Goal: Find specific page/section: Find specific page/section

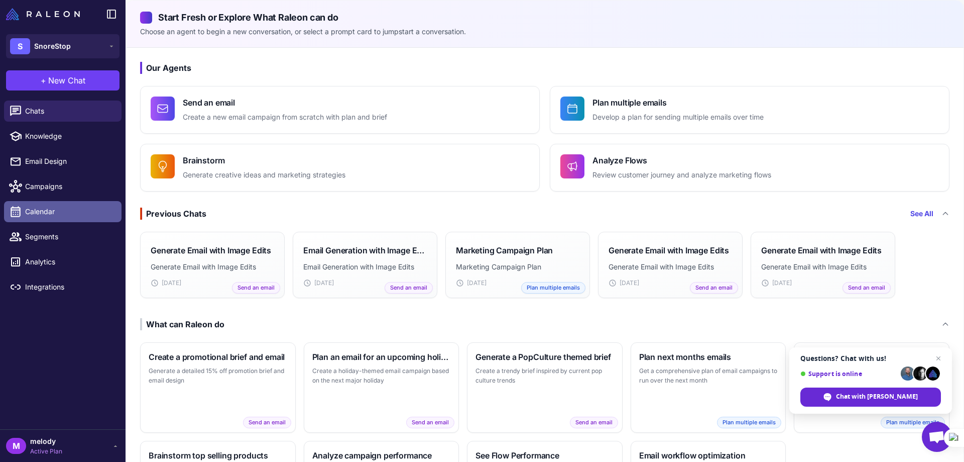
click at [52, 211] on span "Calendar" at bounding box center [69, 211] width 88 height 11
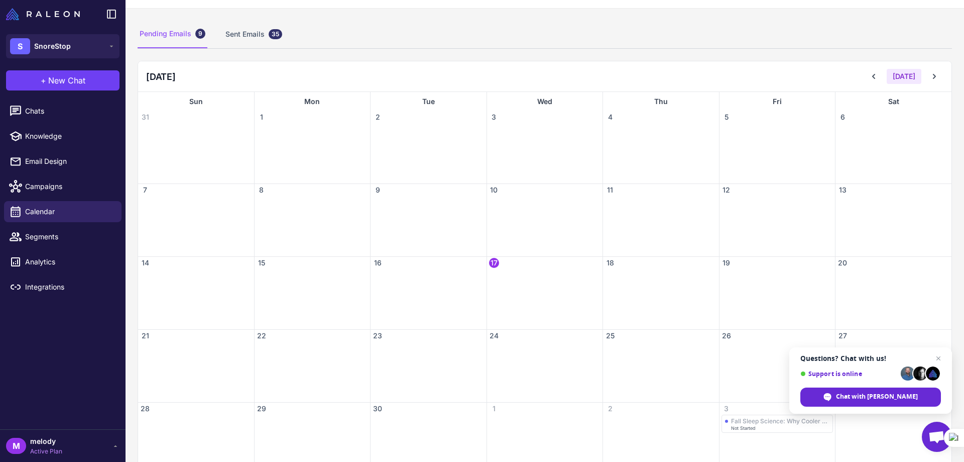
scroll to position [76, 0]
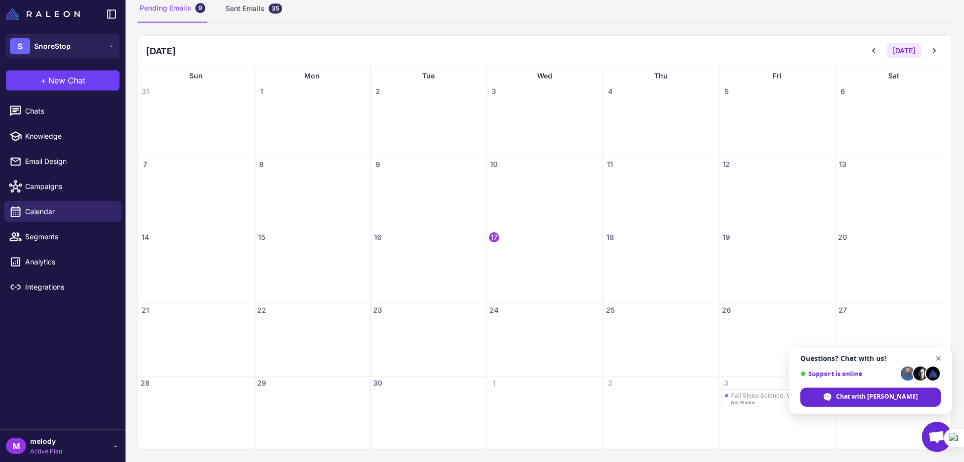
click at [940, 359] on span "Close chat" at bounding box center [939, 358] width 13 height 13
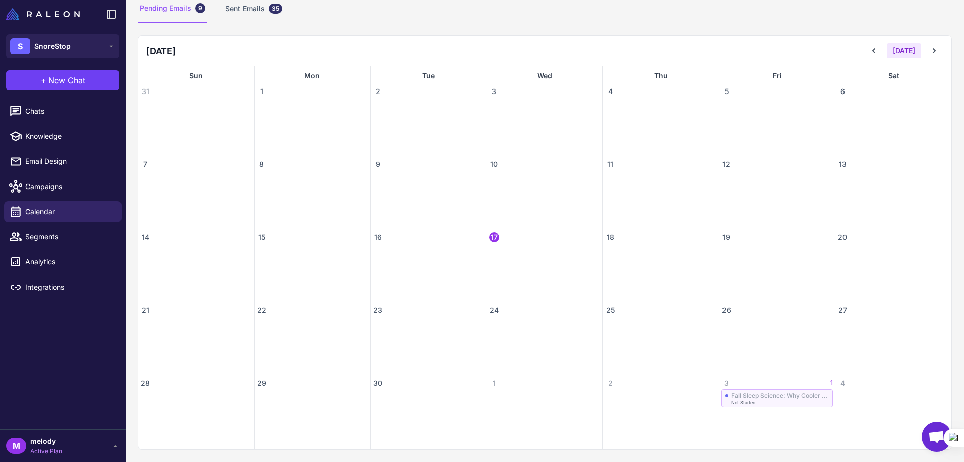
click at [774, 401] on div "Not Started" at bounding box center [780, 402] width 99 height 5
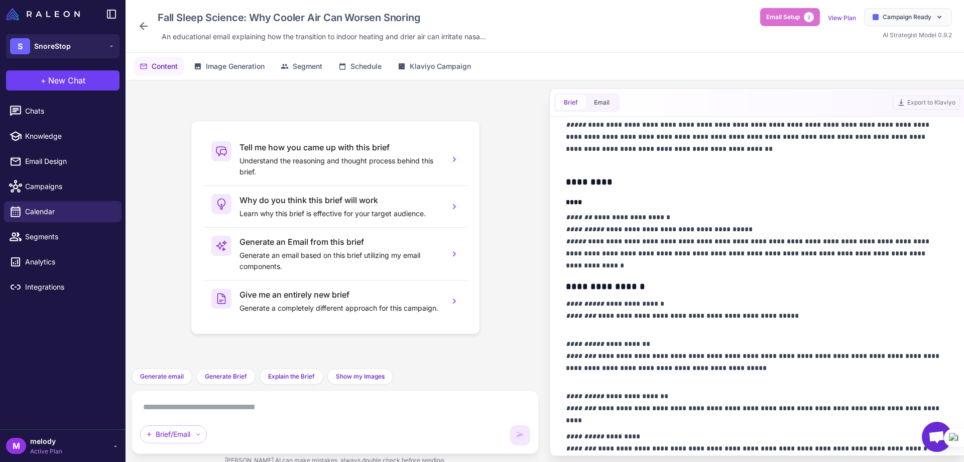
scroll to position [452, 0]
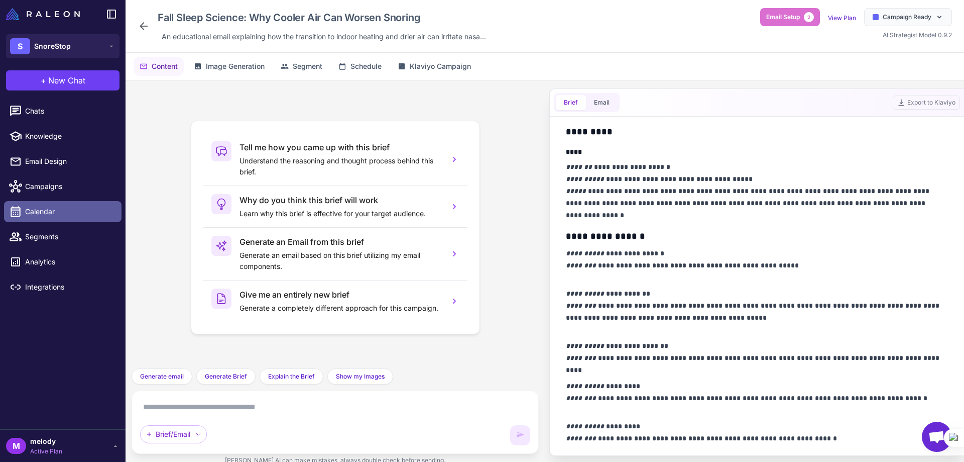
click at [53, 215] on span "Calendar" at bounding box center [69, 211] width 88 height 11
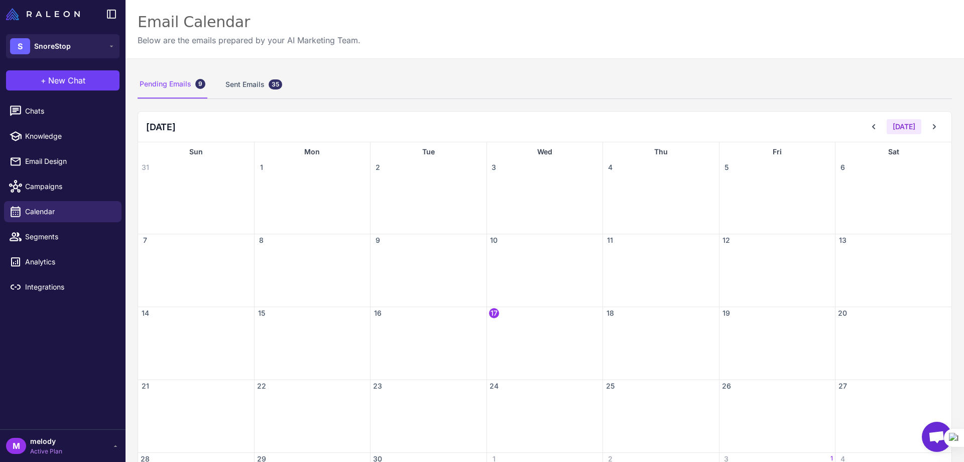
scroll to position [76, 0]
